Goal: Task Accomplishment & Management: Check status

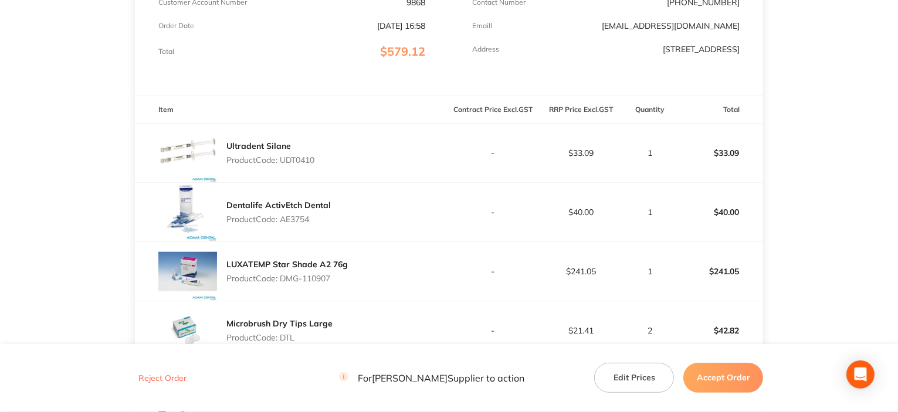
scroll to position [356, 0]
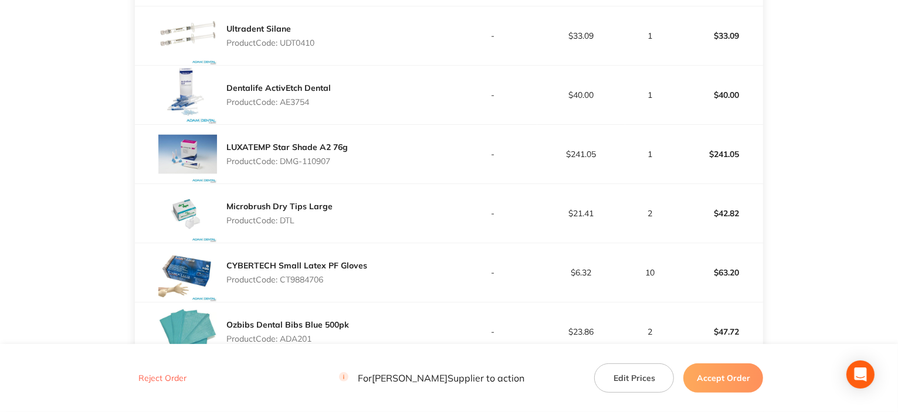
click at [436, 192] on div "Microbrush Dry Tips Large Product Code: DTL" at bounding box center [292, 213] width 314 height 59
click at [421, 190] on div "Microbrush Dry Tips Large Product Code: DTL" at bounding box center [292, 213] width 314 height 59
drag, startPoint x: 282, startPoint y: 159, endPoint x: 339, endPoint y: 161, distance: 56.9
click at [339, 161] on p "Product Code: DMG-110907" at bounding box center [286, 161] width 121 height 9
copy p "DMG-110907"
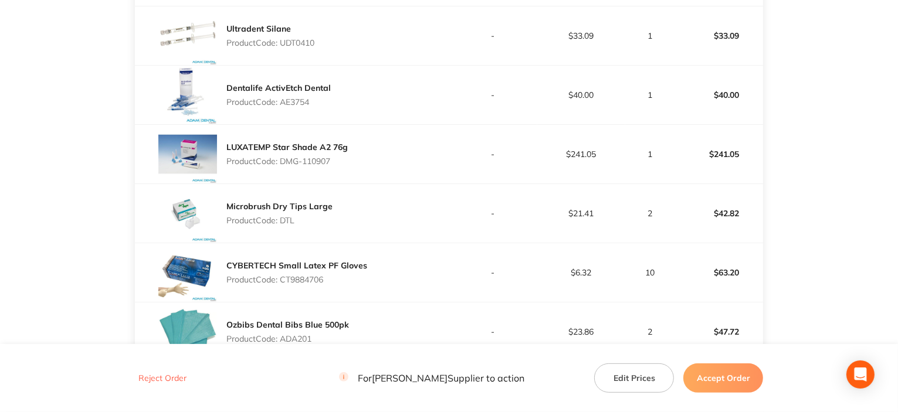
click at [289, 278] on p "Product Code: CT9884706" at bounding box center [296, 279] width 141 height 9
copy p "CT9884706"
click at [747, 368] on button "Accept Order" at bounding box center [723, 377] width 80 height 29
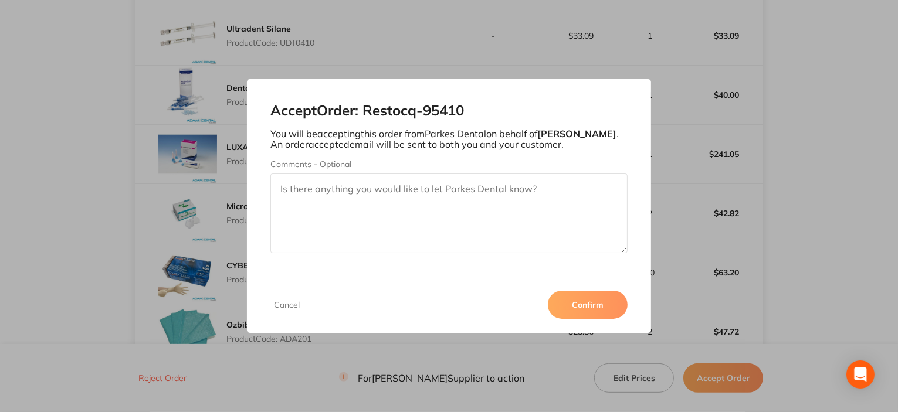
click at [596, 303] on button "Confirm" at bounding box center [588, 305] width 80 height 28
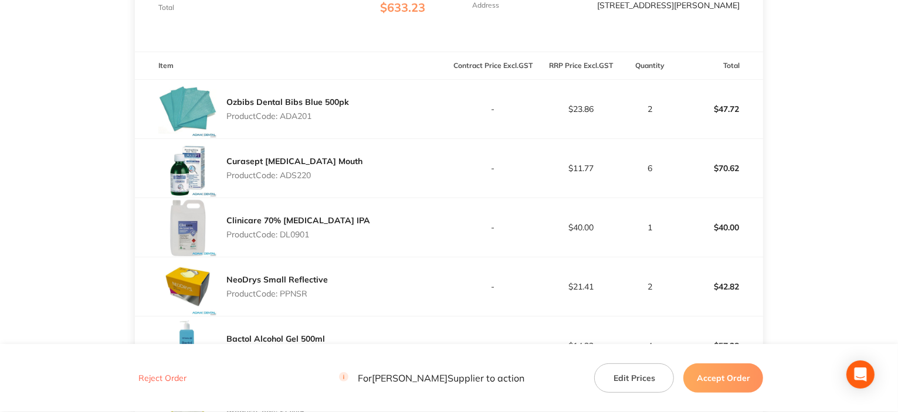
scroll to position [293, 0]
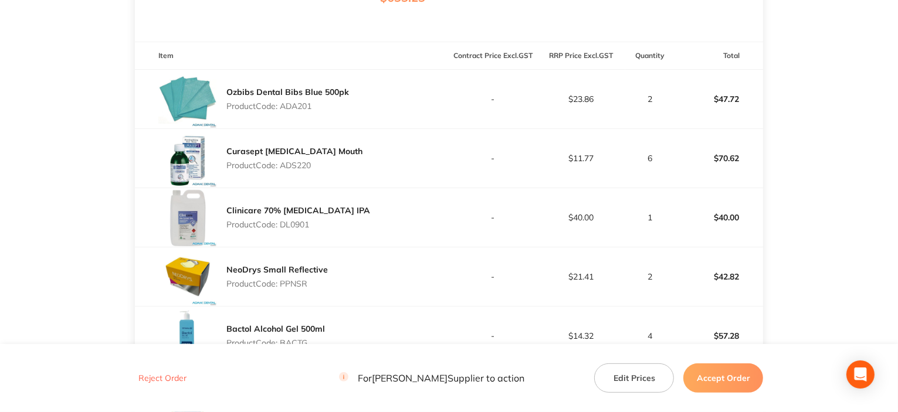
click at [295, 107] on p "Product Code: ADA201" at bounding box center [287, 105] width 123 height 9
click at [294, 107] on p "Product Code: ADA201" at bounding box center [287, 105] width 123 height 9
copy p "ADA201"
click at [297, 167] on p "Product Code: ADS220" at bounding box center [294, 165] width 136 height 9
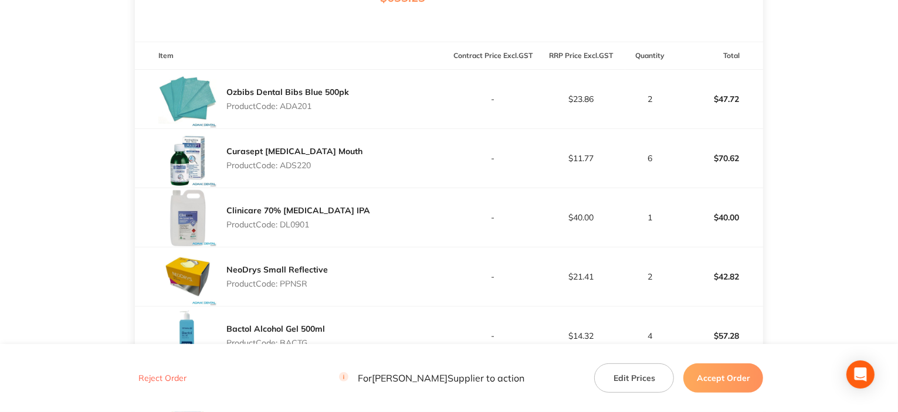
copy p "ADS220"
click at [291, 227] on p "Product Code: DL0901" at bounding box center [298, 224] width 144 height 9
copy p "DL0901"
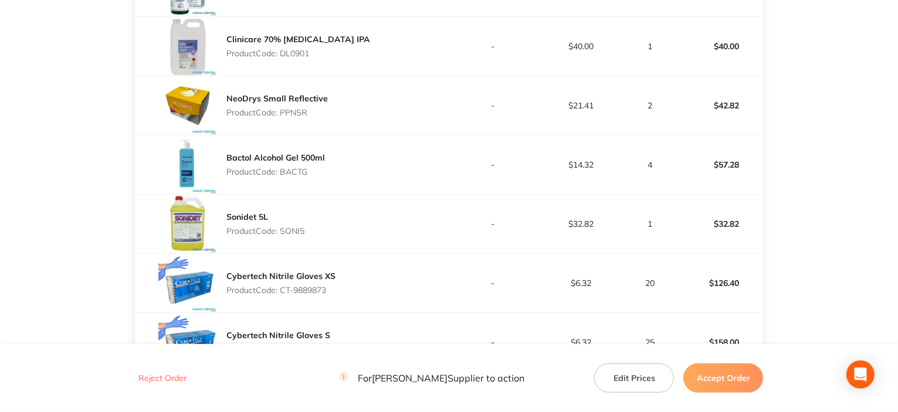
scroll to position [469, 0]
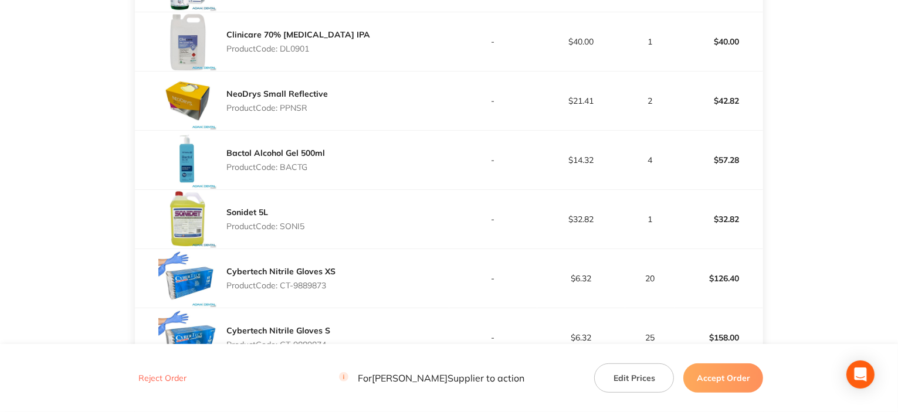
click at [287, 108] on p "Product Code: PPNSR" at bounding box center [276, 107] width 101 height 9
copy p "PPNSR"
click at [303, 167] on p "Product Code: BACTG" at bounding box center [275, 166] width 98 height 9
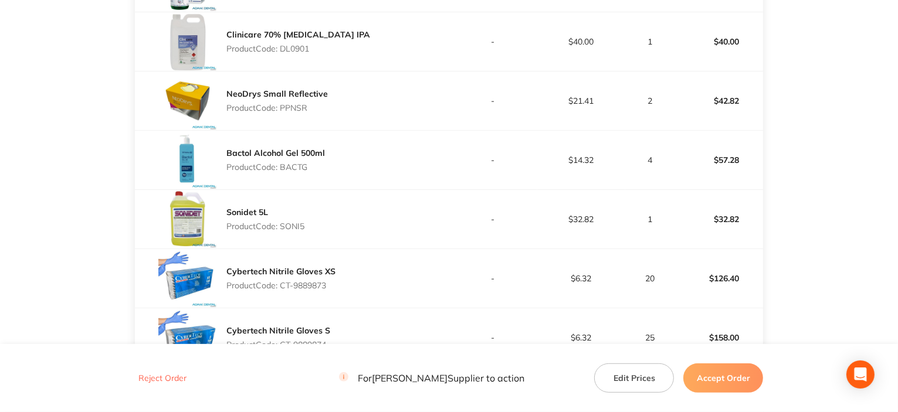
copy p "BACTG"
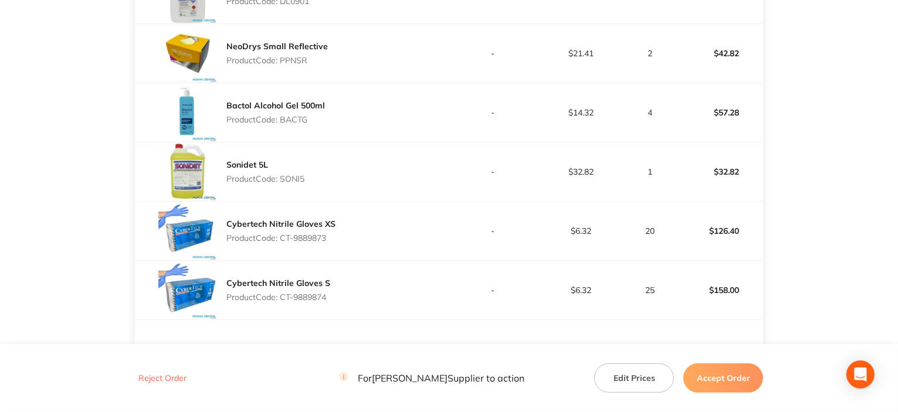
scroll to position [586, 0]
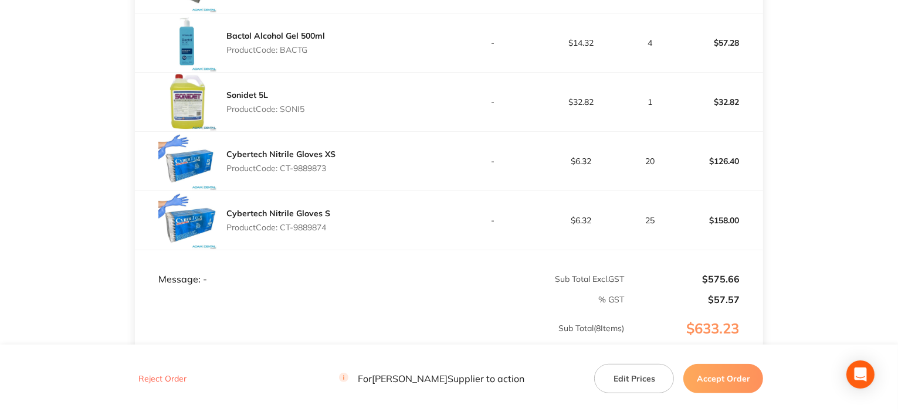
click at [294, 112] on p "Product Code: SONI5" at bounding box center [265, 108] width 78 height 9
copy p "SONI5"
drag, startPoint x: 284, startPoint y: 166, endPoint x: 333, endPoint y: 171, distance: 49.5
click at [333, 171] on div "Cybertech Nitrile Gloves XS Product Code: CT-9889873" at bounding box center [292, 161] width 314 height 59
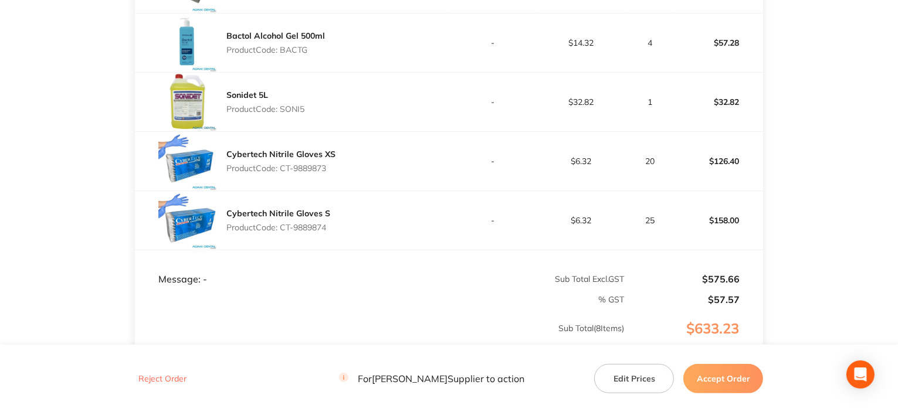
copy p "T-9889873"
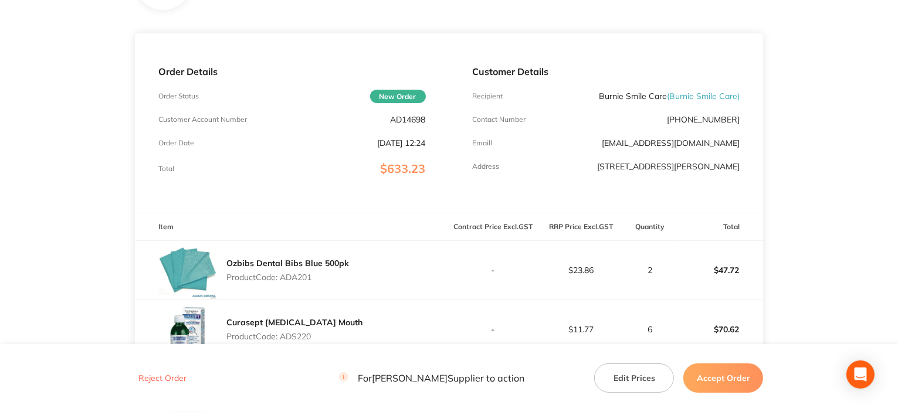
scroll to position [0, 0]
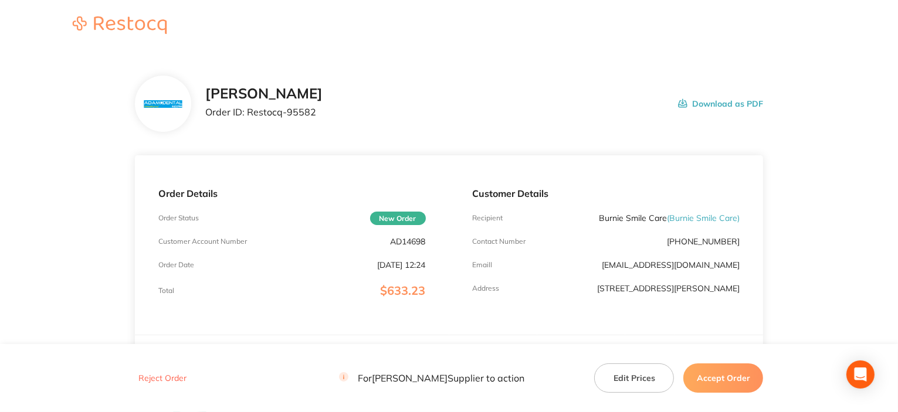
click at [402, 242] on p "AD14698" at bounding box center [407, 241] width 35 height 9
copy p "AD14698"
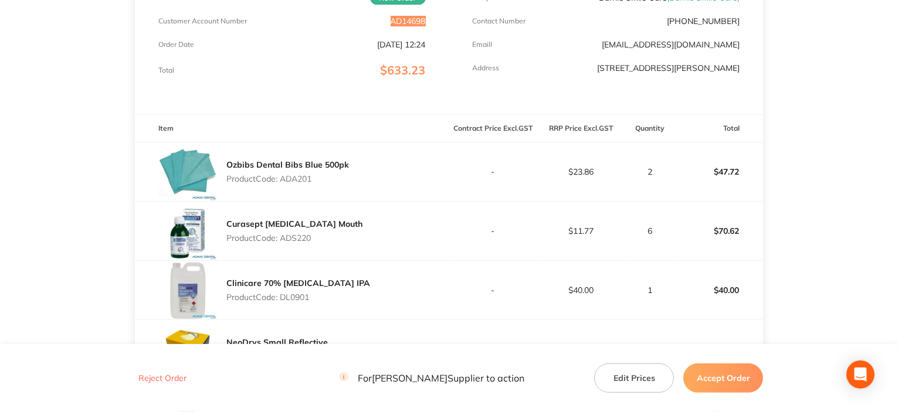
scroll to position [235, 0]
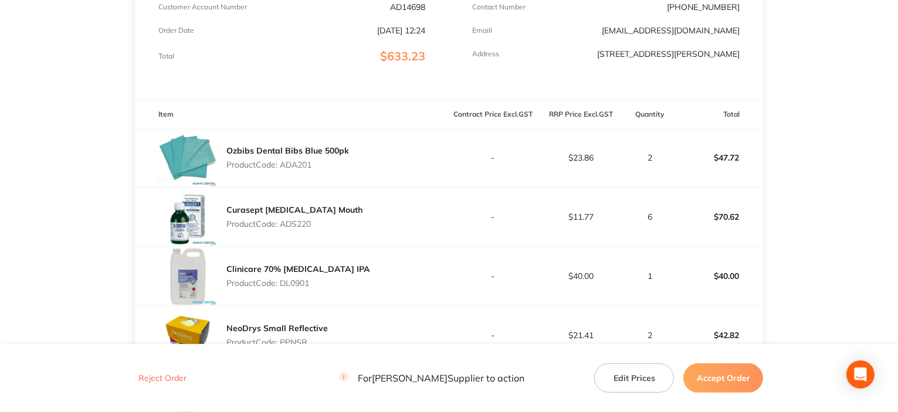
click at [293, 160] on p "Product Code: ADA201" at bounding box center [287, 164] width 123 height 9
copy p "ADA201"
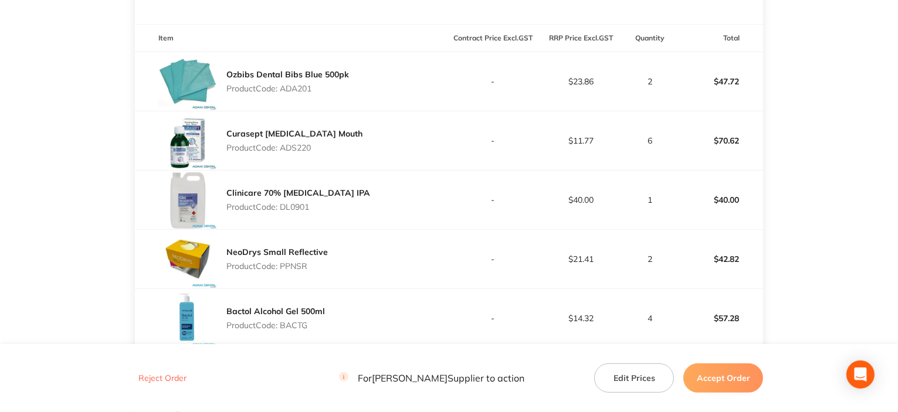
scroll to position [352, 0]
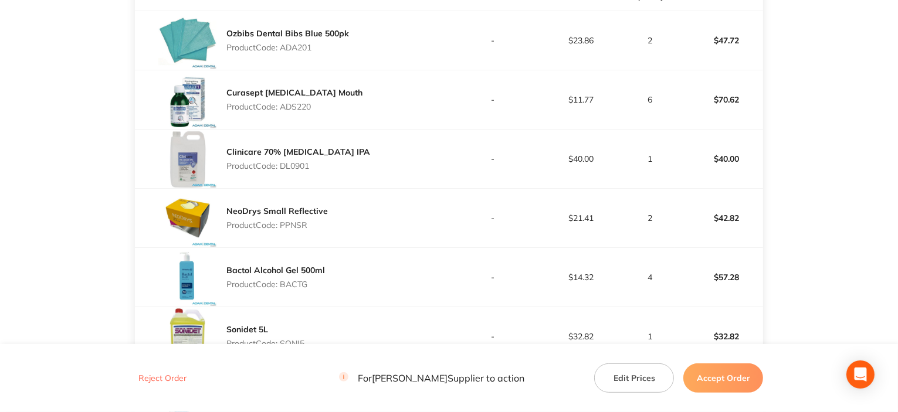
click at [294, 110] on p "Product Code: ADS220" at bounding box center [294, 106] width 136 height 9
copy p "ADS220"
click at [291, 165] on p "Product Code: DL0901" at bounding box center [298, 165] width 144 height 9
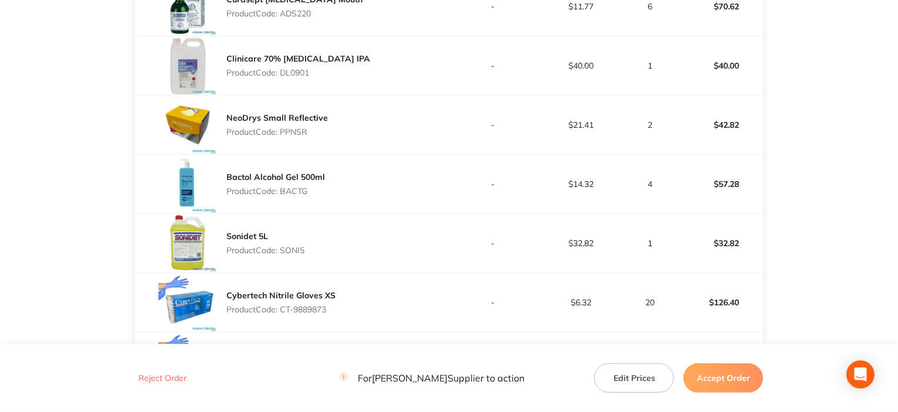
scroll to position [469, 0]
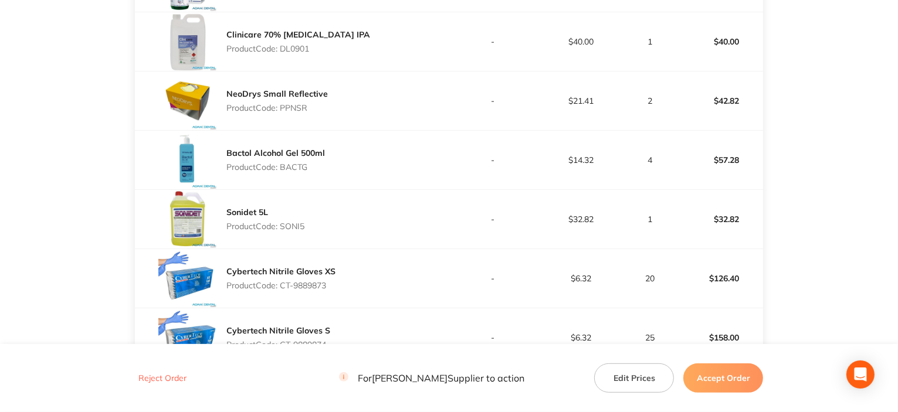
click at [293, 106] on p "Product Code: PPNSR" at bounding box center [276, 107] width 101 height 9
click at [299, 165] on p "Product Code: BACTG" at bounding box center [275, 166] width 98 height 9
click at [300, 165] on p "Product Code: BACTG" at bounding box center [275, 166] width 98 height 9
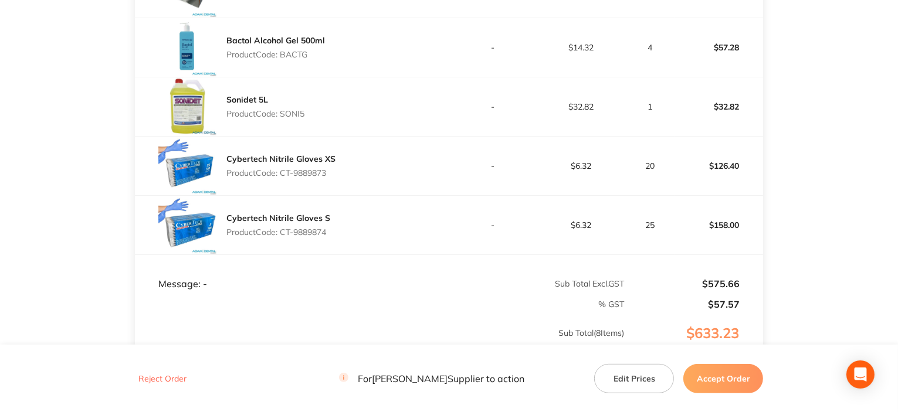
scroll to position [645, 0]
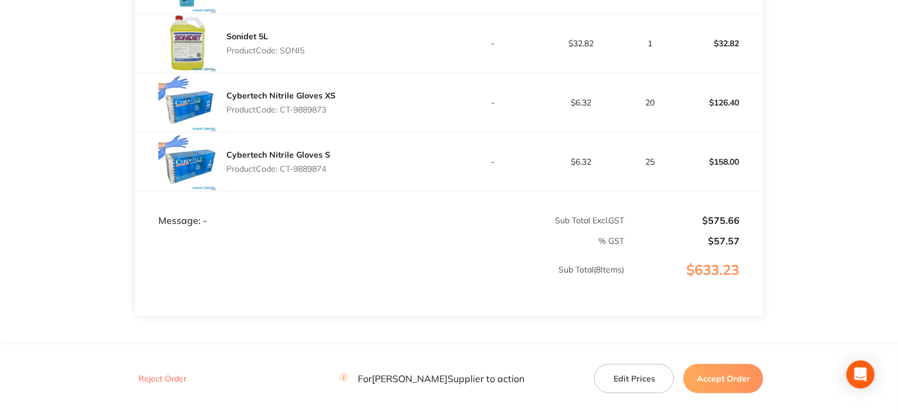
click at [285, 47] on p "Product Code: SONI5" at bounding box center [265, 50] width 78 height 9
click at [287, 49] on p "Product Code: SONI5" at bounding box center [265, 50] width 78 height 9
drag, startPoint x: 282, startPoint y: 108, endPoint x: 352, endPoint y: 105, distance: 69.8
click at [352, 105] on div "Cybertech Nitrile Gloves XS Product Code: CT-9889873" at bounding box center [292, 102] width 314 height 59
click at [739, 377] on button "Accept Order" at bounding box center [723, 377] width 80 height 29
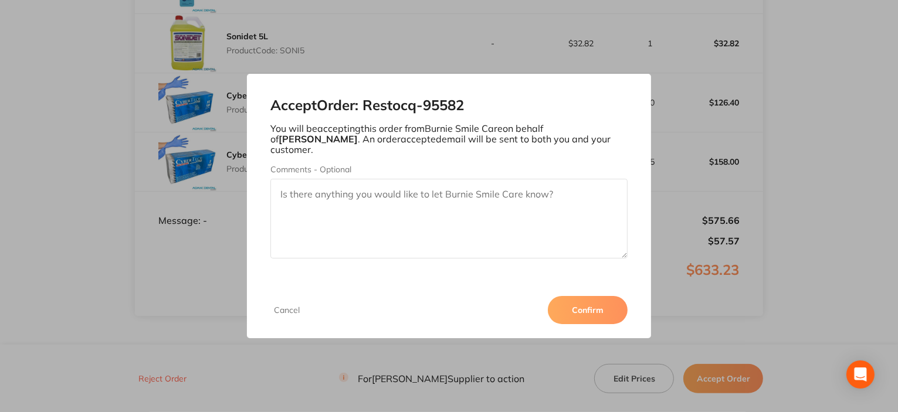
click at [603, 297] on button "Confirm" at bounding box center [588, 310] width 80 height 28
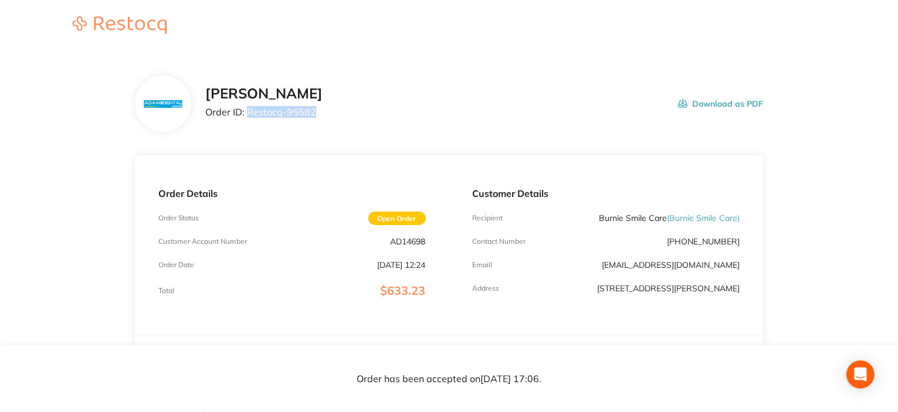
drag, startPoint x: 247, startPoint y: 110, endPoint x: 354, endPoint y: 115, distance: 107.4
click at [354, 115] on div "Adam Dental Order ID: Restocq- 95582 Download as PDF" at bounding box center [484, 104] width 558 height 36
copy p "Restocq- 95582"
